Goal: Task Accomplishment & Management: Manage account settings

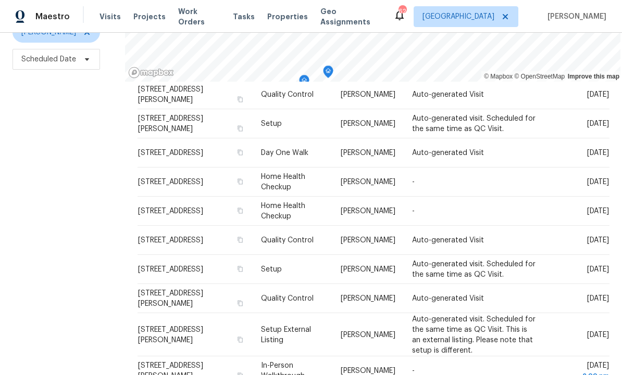
scroll to position [138, 0]
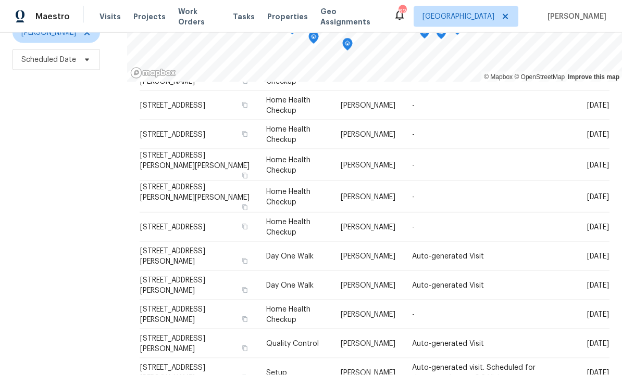
scroll to position [35, 0]
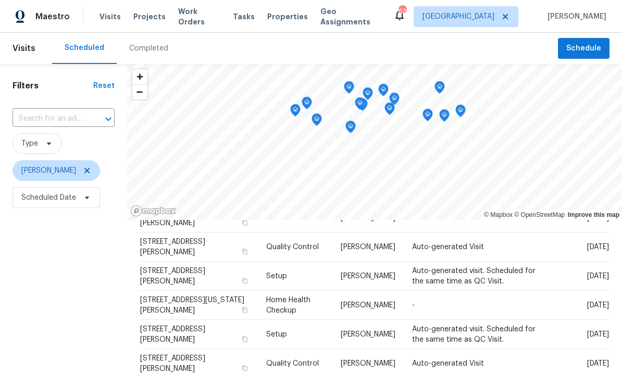
scroll to position [114, 0]
click at [0, 0] on icon at bounding box center [0, 0] width 0 height 0
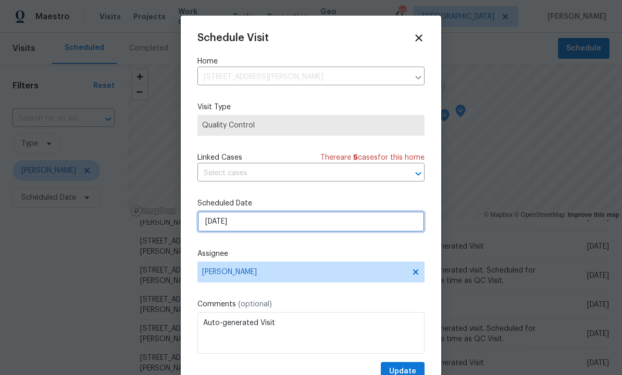
click at [301, 222] on input "[DATE]" at bounding box center [310, 221] width 227 height 21
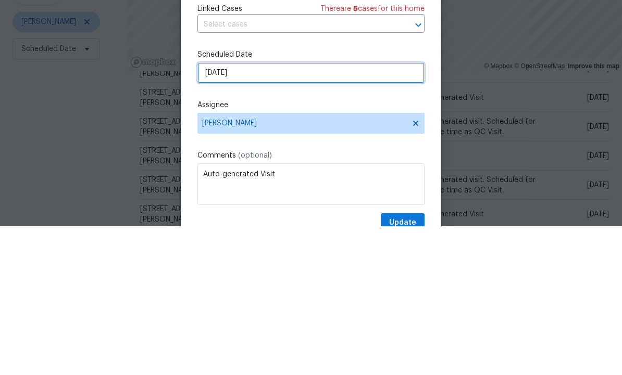
select select "9"
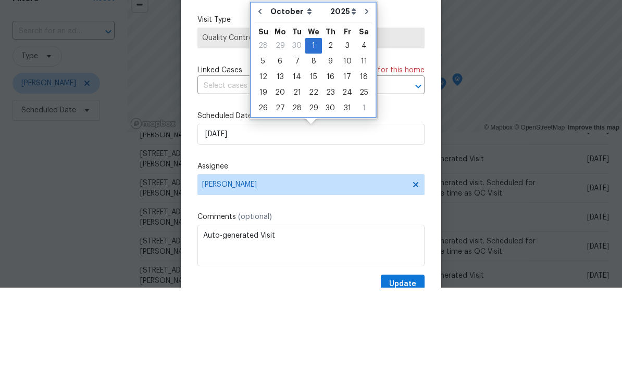
click at [260, 96] on icon "Go to previous month" at bounding box center [259, 98] width 3 height 5
type input "9/26/2025"
select select "8"
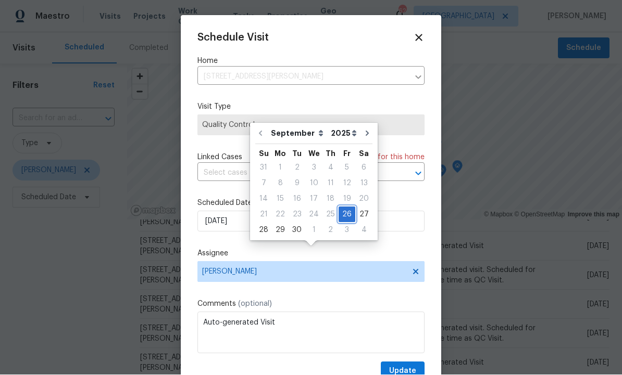
click at [342, 208] on div "26" at bounding box center [346, 215] width 17 height 15
click at [411, 366] on button "Update" at bounding box center [403, 371] width 44 height 19
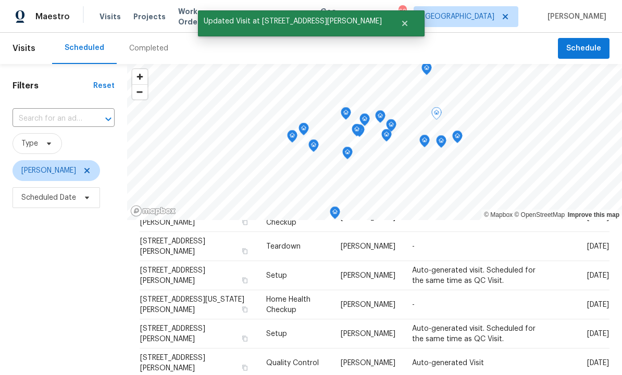
click at [0, 0] on icon at bounding box center [0, 0] width 0 height 0
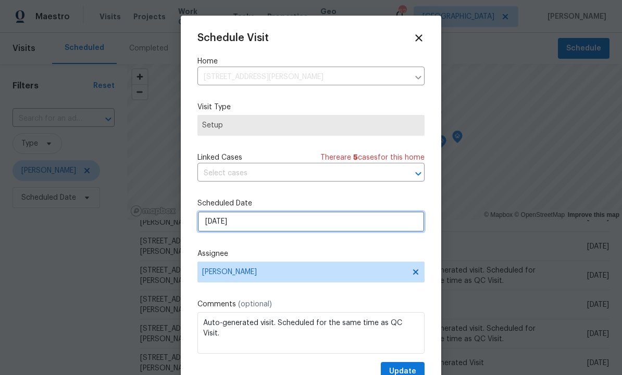
click at [282, 221] on input "[DATE]" at bounding box center [310, 221] width 227 height 21
select select "9"
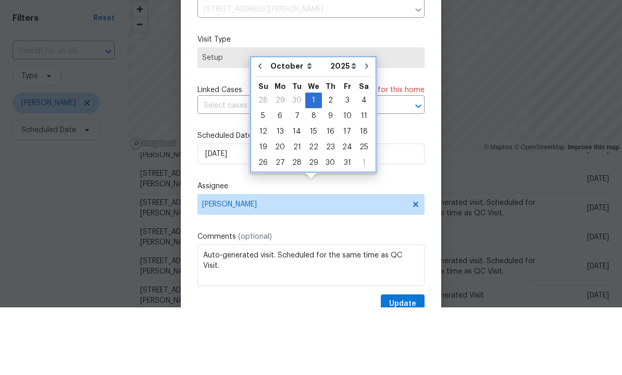
click at [258, 130] on icon "Go to previous month" at bounding box center [260, 134] width 8 height 8
type input "9/26/2025"
select select "8"
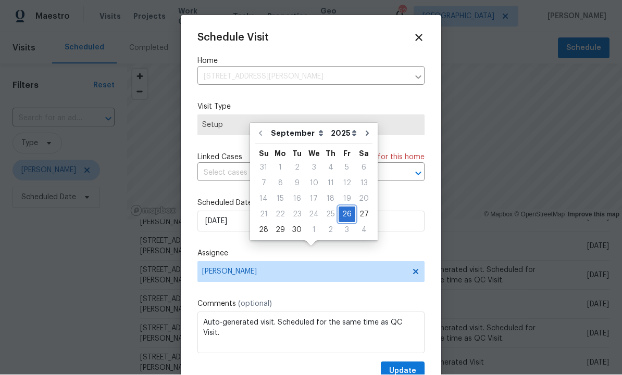
click at [348, 208] on div "26" at bounding box center [346, 215] width 17 height 15
click at [343, 208] on div "26" at bounding box center [346, 215] width 17 height 15
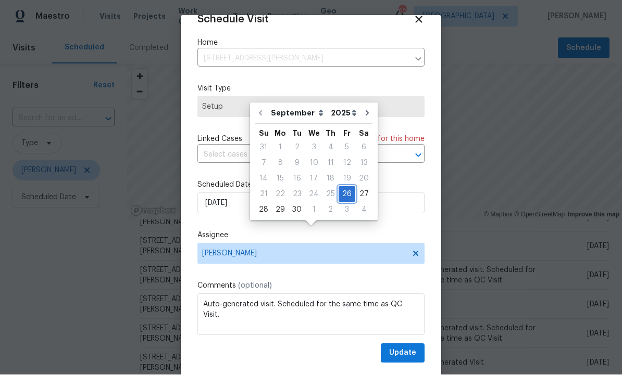
scroll to position [20, 0]
click at [406, 350] on span "Update" at bounding box center [402, 353] width 27 height 13
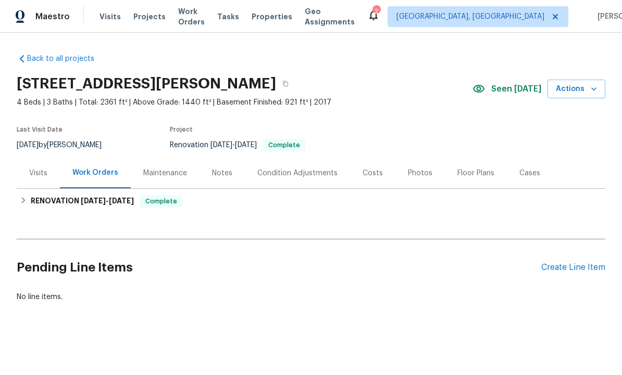
click at [418, 172] on div "Photos" at bounding box center [420, 173] width 24 height 10
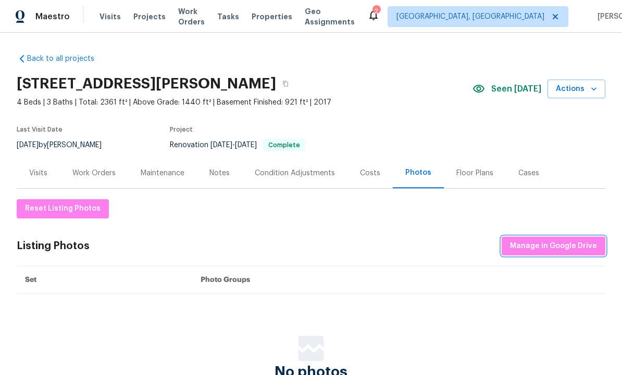
click at [541, 243] on span "Manage in Google Drive" at bounding box center [553, 246] width 87 height 13
